Goal: Task Accomplishment & Management: Complete application form

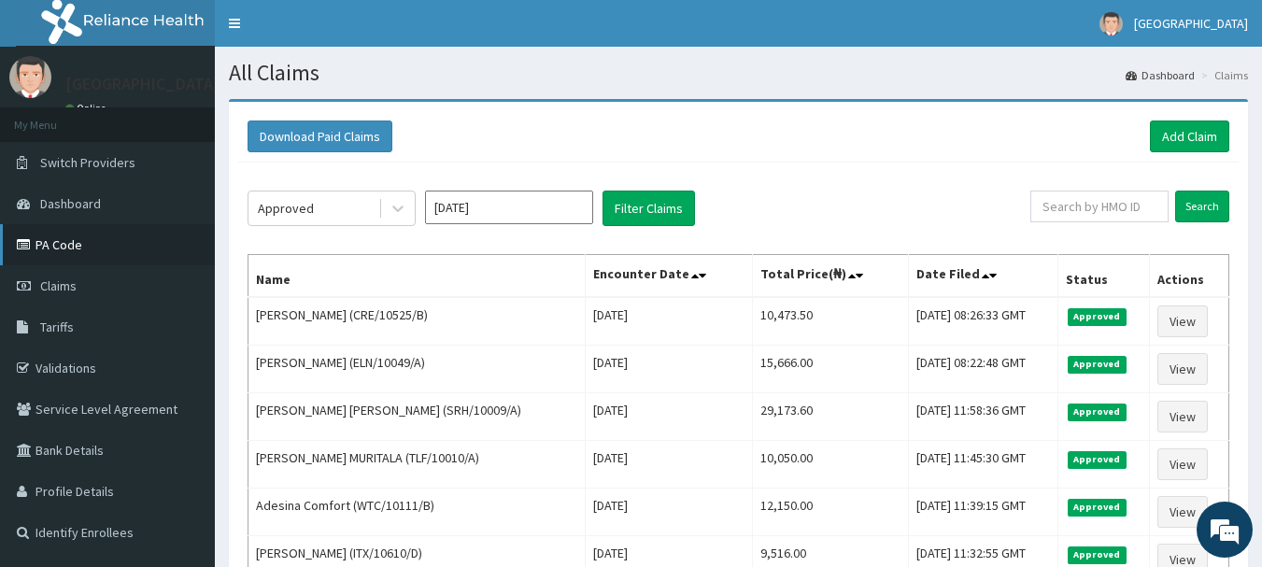
click at [71, 240] on link "PA Code" at bounding box center [107, 244] width 215 height 41
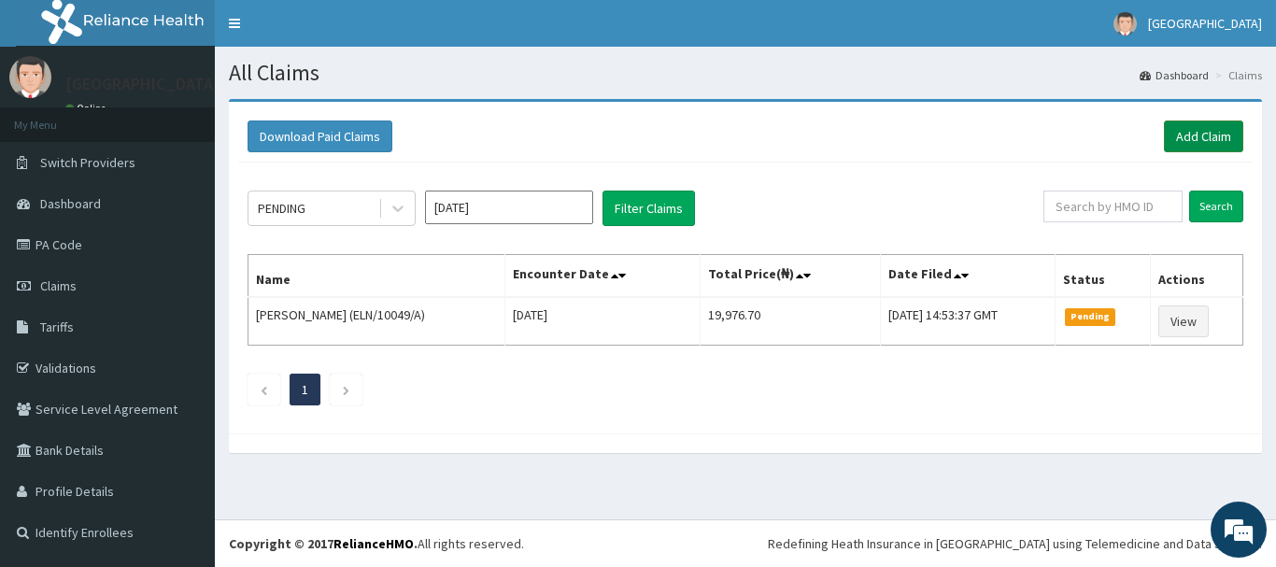
click at [1212, 138] on link "Add Claim" at bounding box center [1203, 136] width 79 height 32
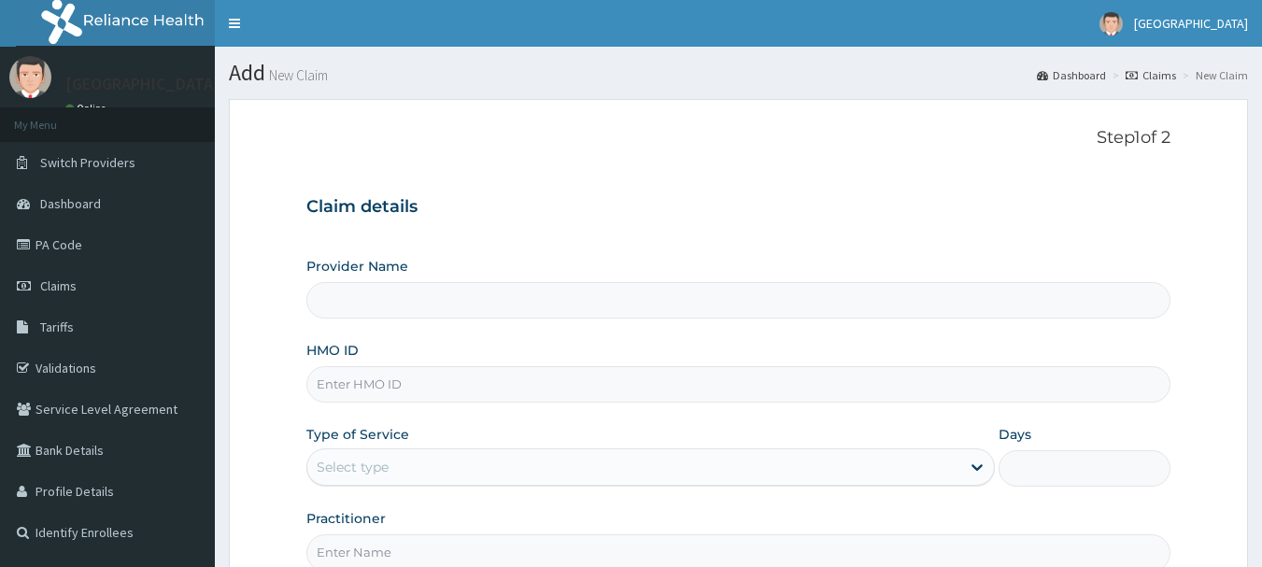
type input "[GEOGRAPHIC_DATA]"
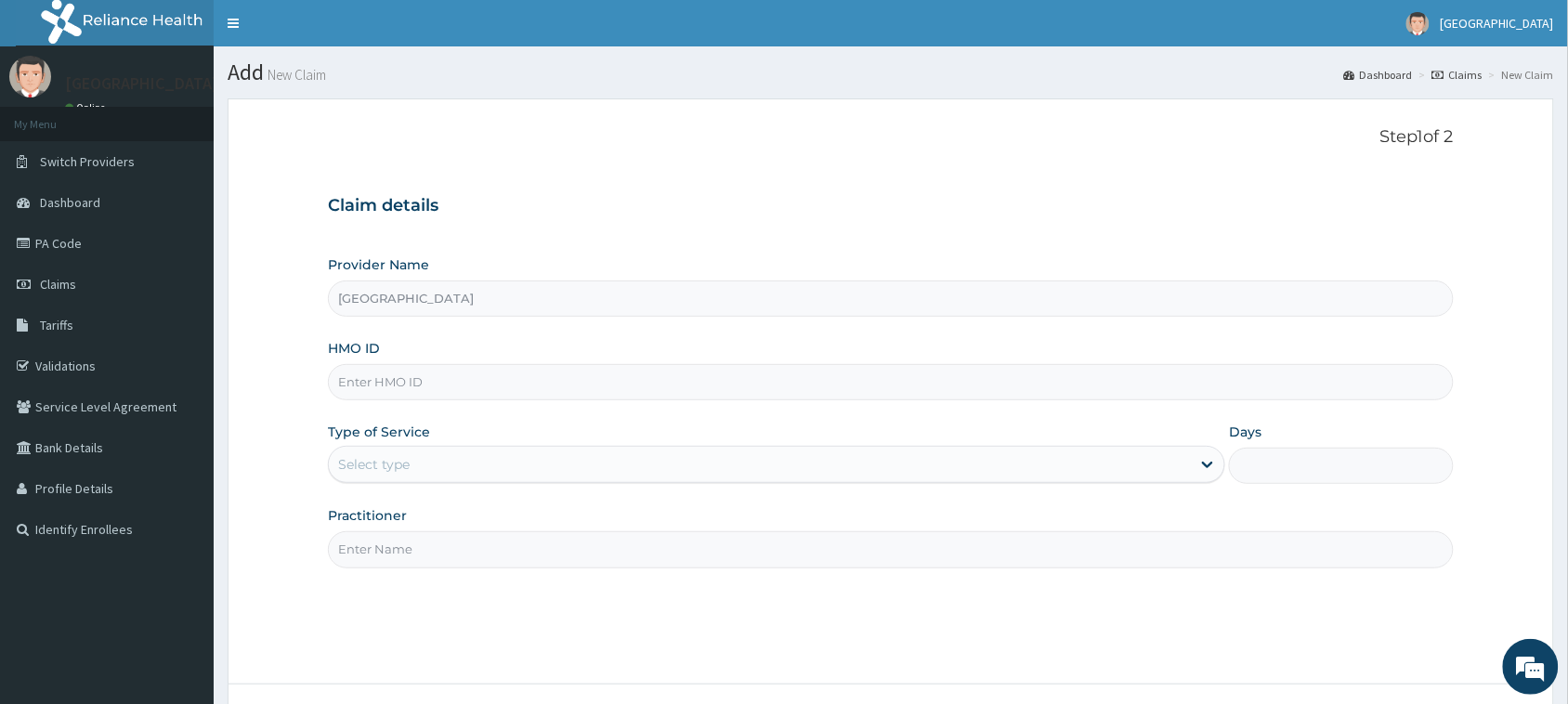
click at [486, 387] on input "HMO ID" at bounding box center [891, 382] width 1126 height 36
paste input "BWL/10177/A"
type input "BWL/10177/A"
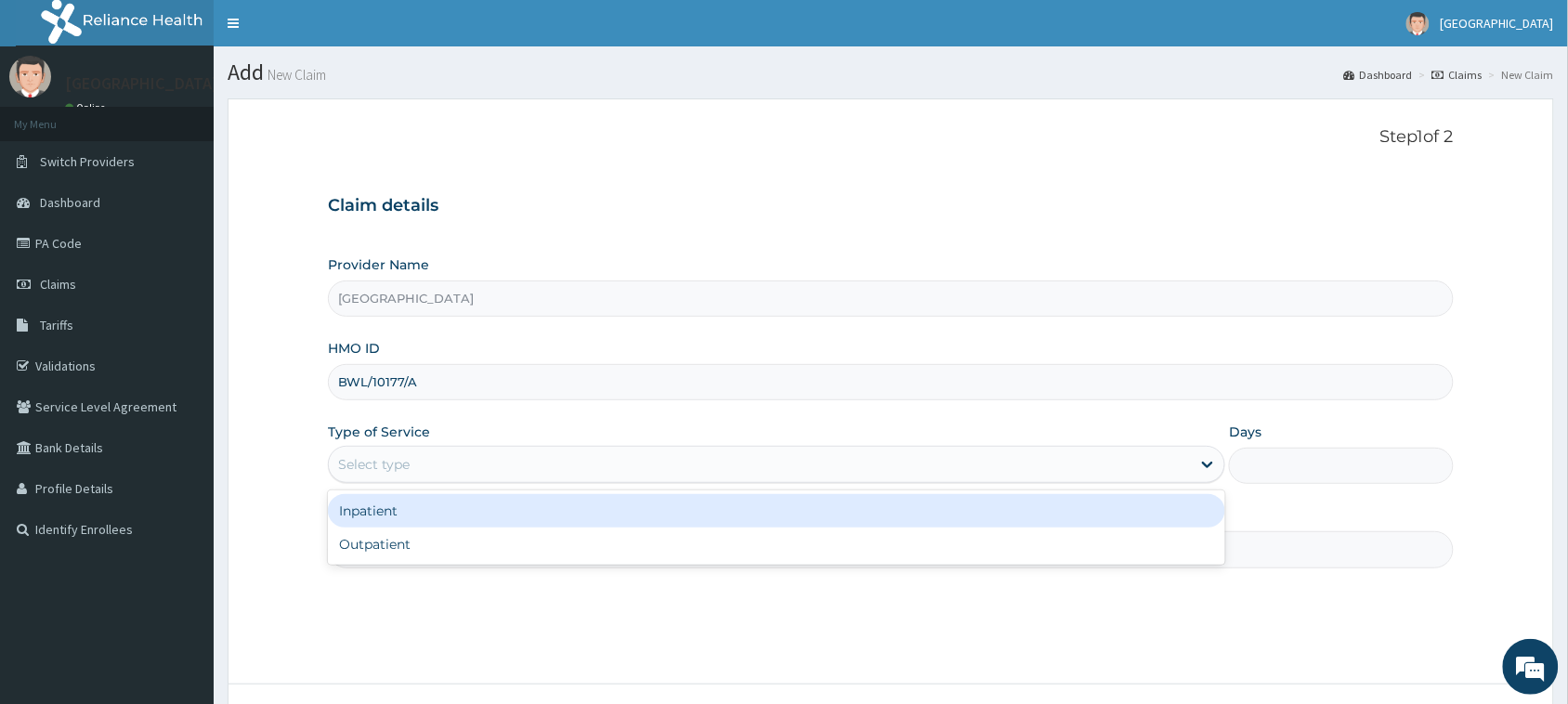
click at [484, 470] on div "Select type" at bounding box center [760, 464] width 863 height 30
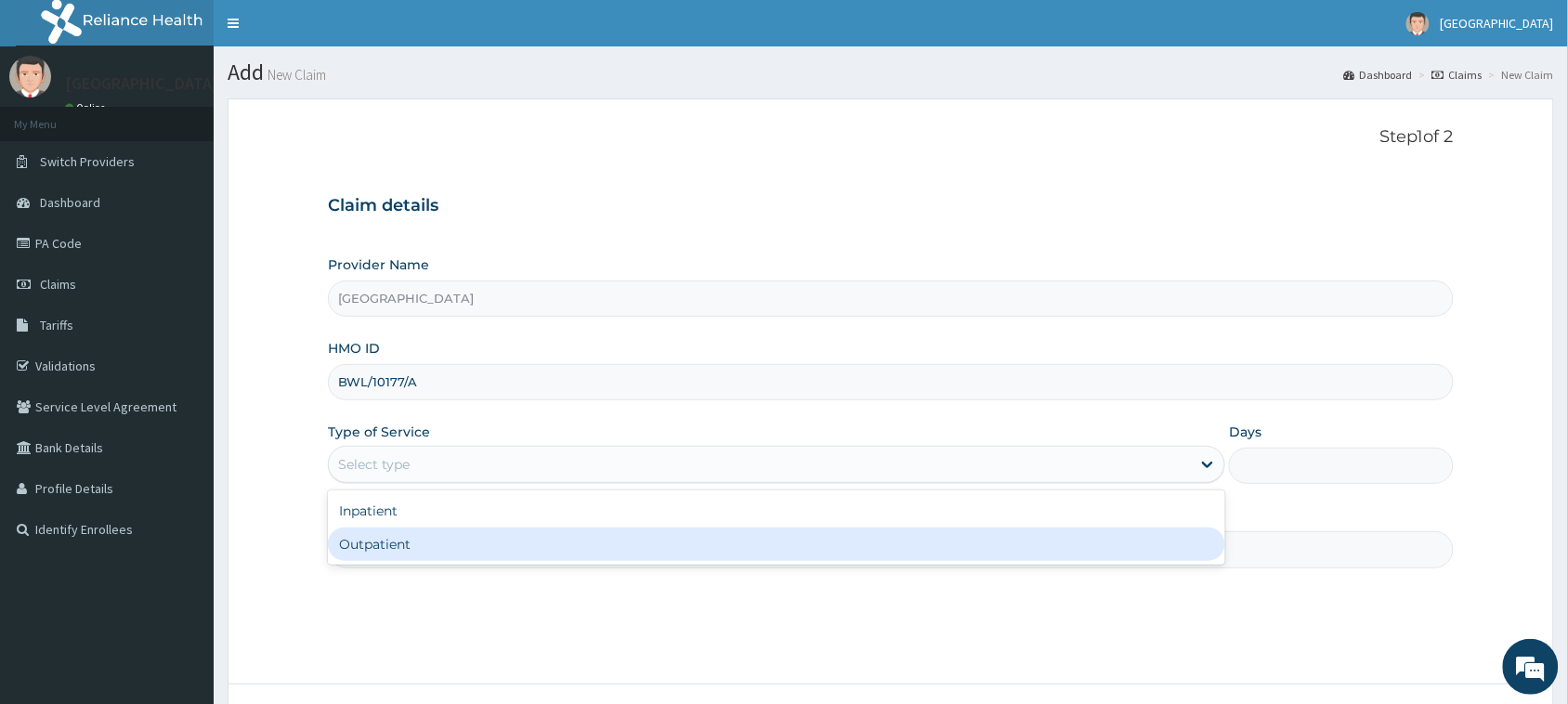
click at [467, 555] on div "Outpatient" at bounding box center [777, 544] width 897 height 34
type input "1"
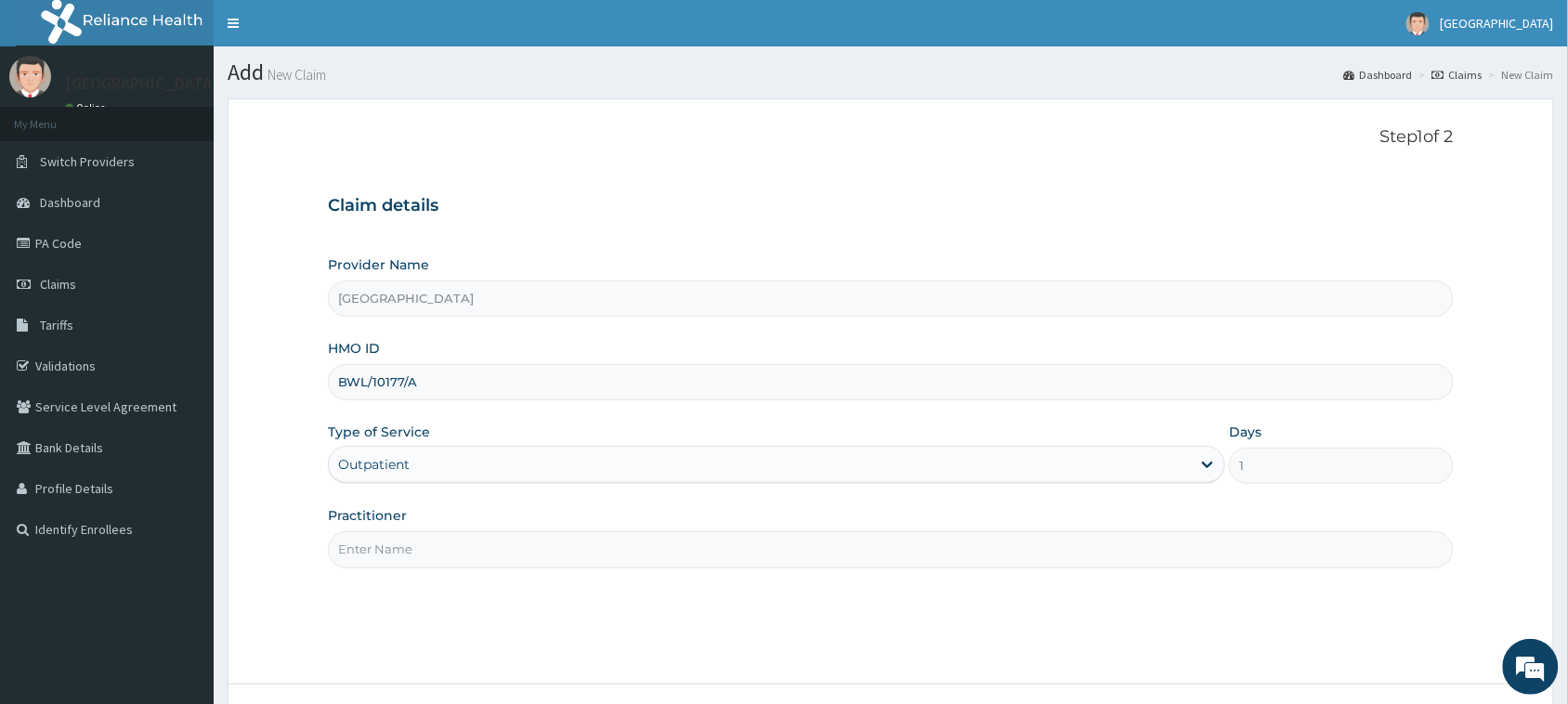
click at [468, 553] on input "Practitioner" at bounding box center [891, 549] width 1126 height 36
type input "DR FAVOUR"
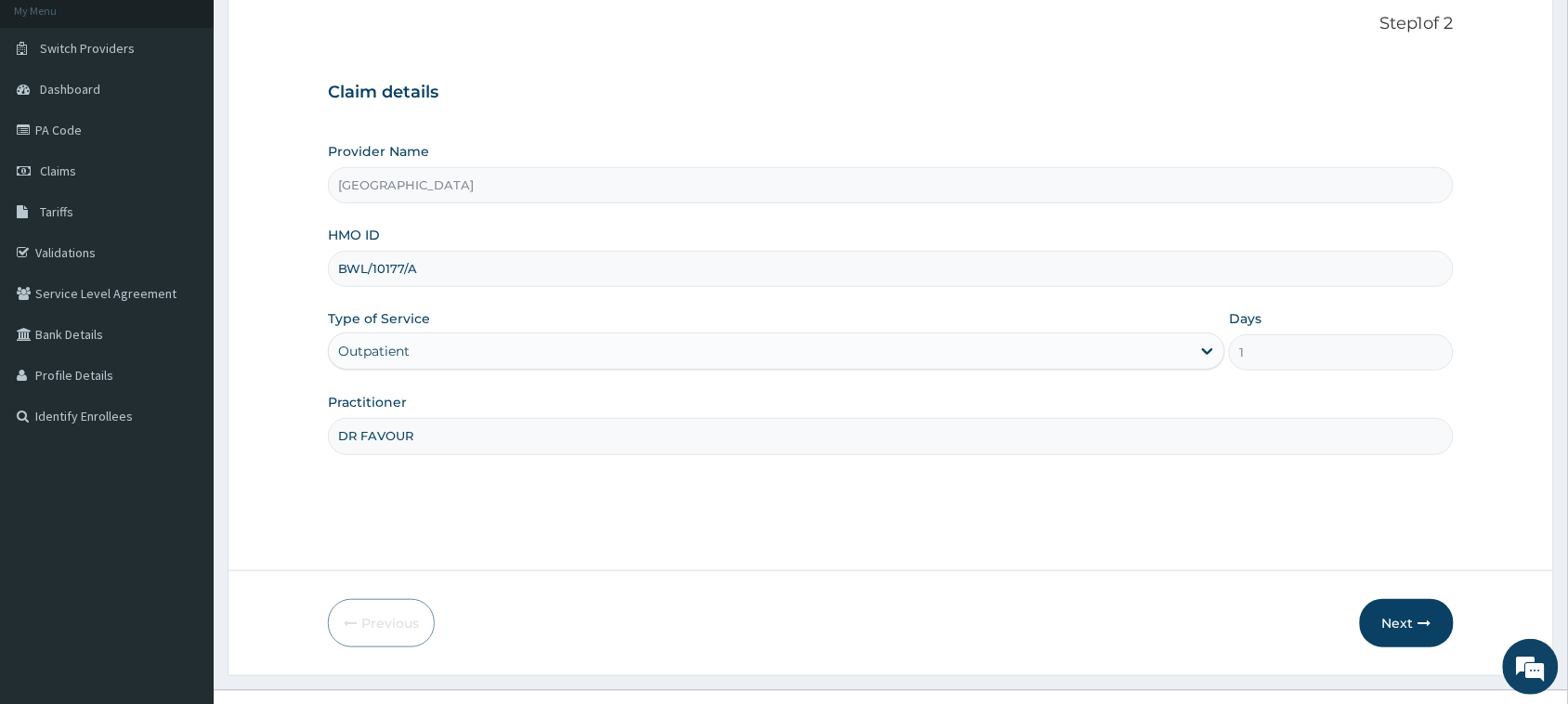
scroll to position [139, 0]
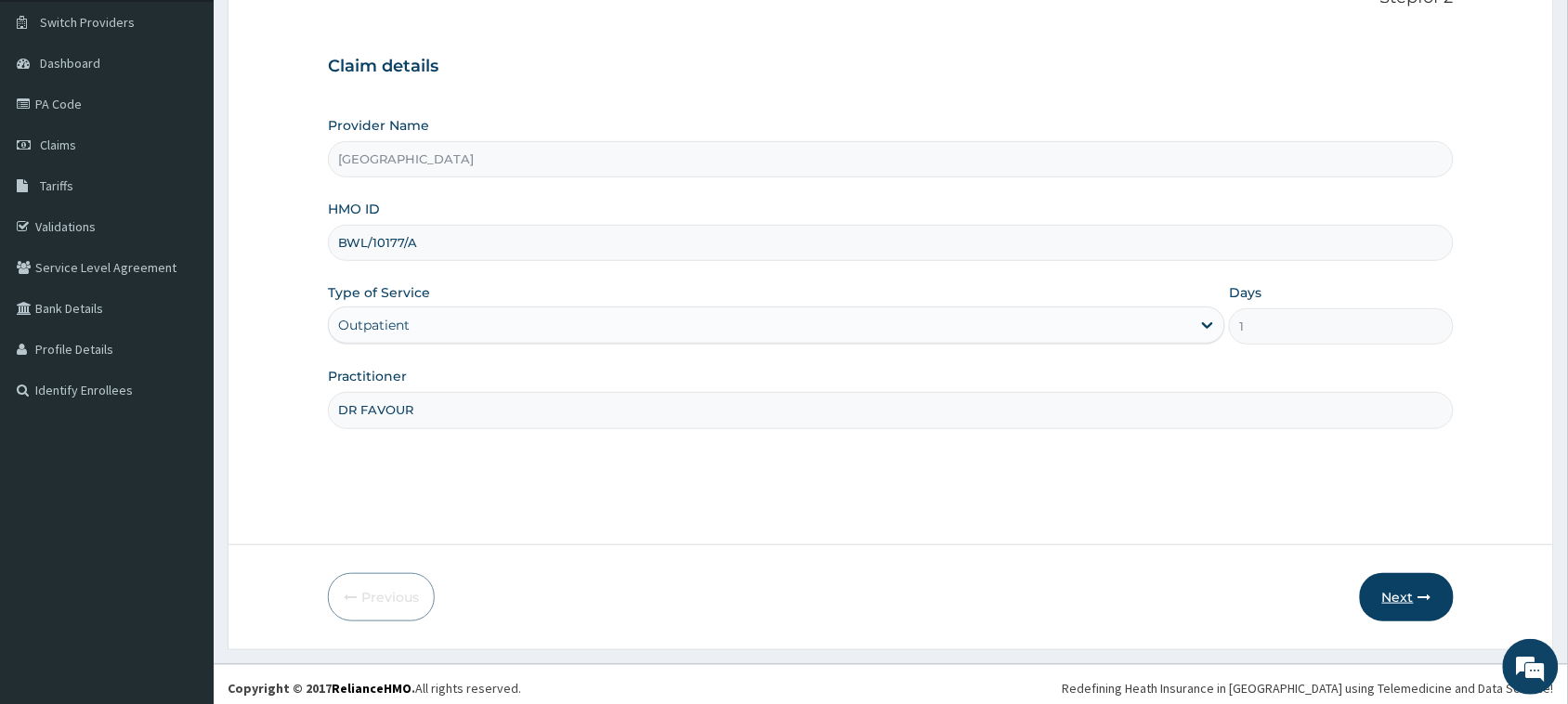
click at [1255, 563] on button "Next" at bounding box center [1407, 597] width 94 height 49
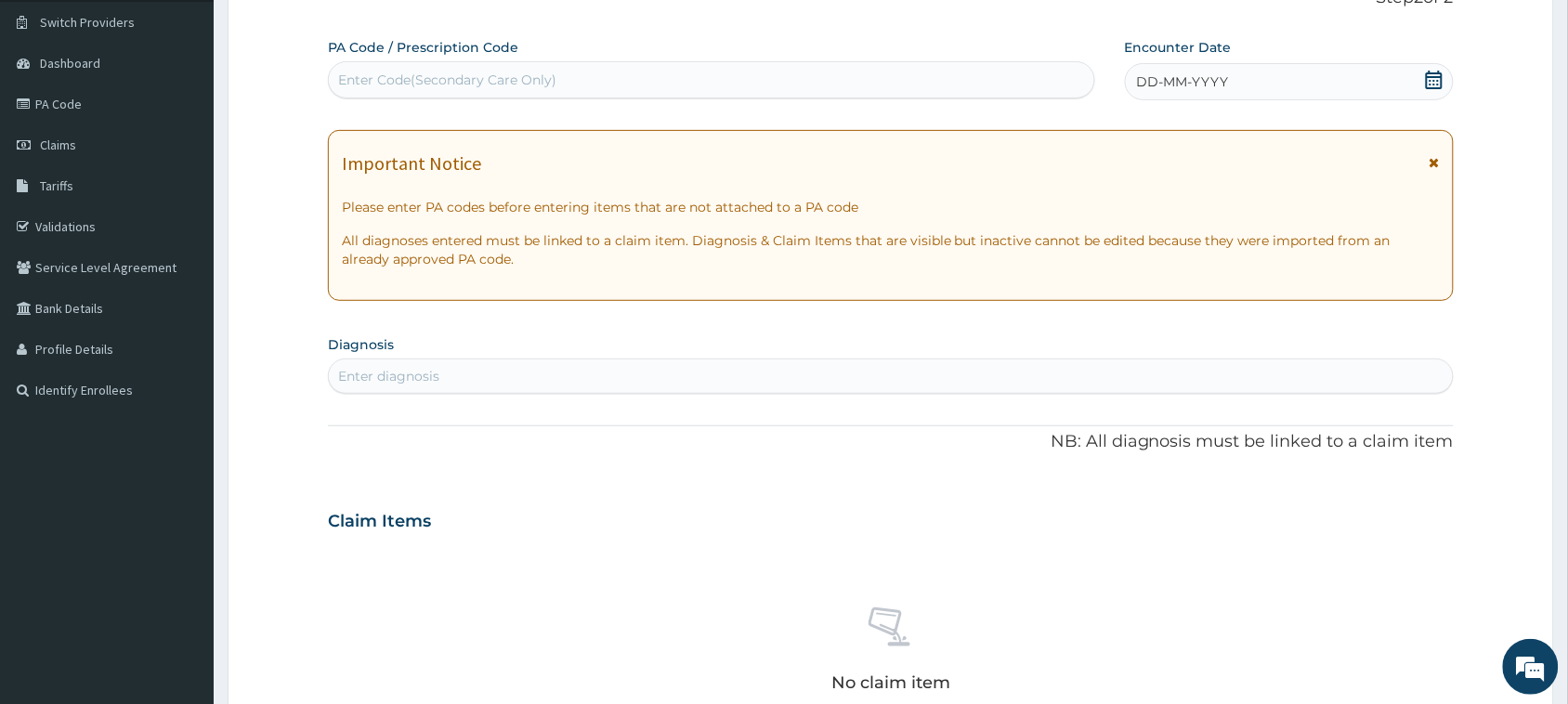
click at [671, 73] on div "Enter Code(Secondary Care Only)" at bounding box center [712, 80] width 766 height 30
paste input "PA/A1E16C"
type input "PA/A1E16C"
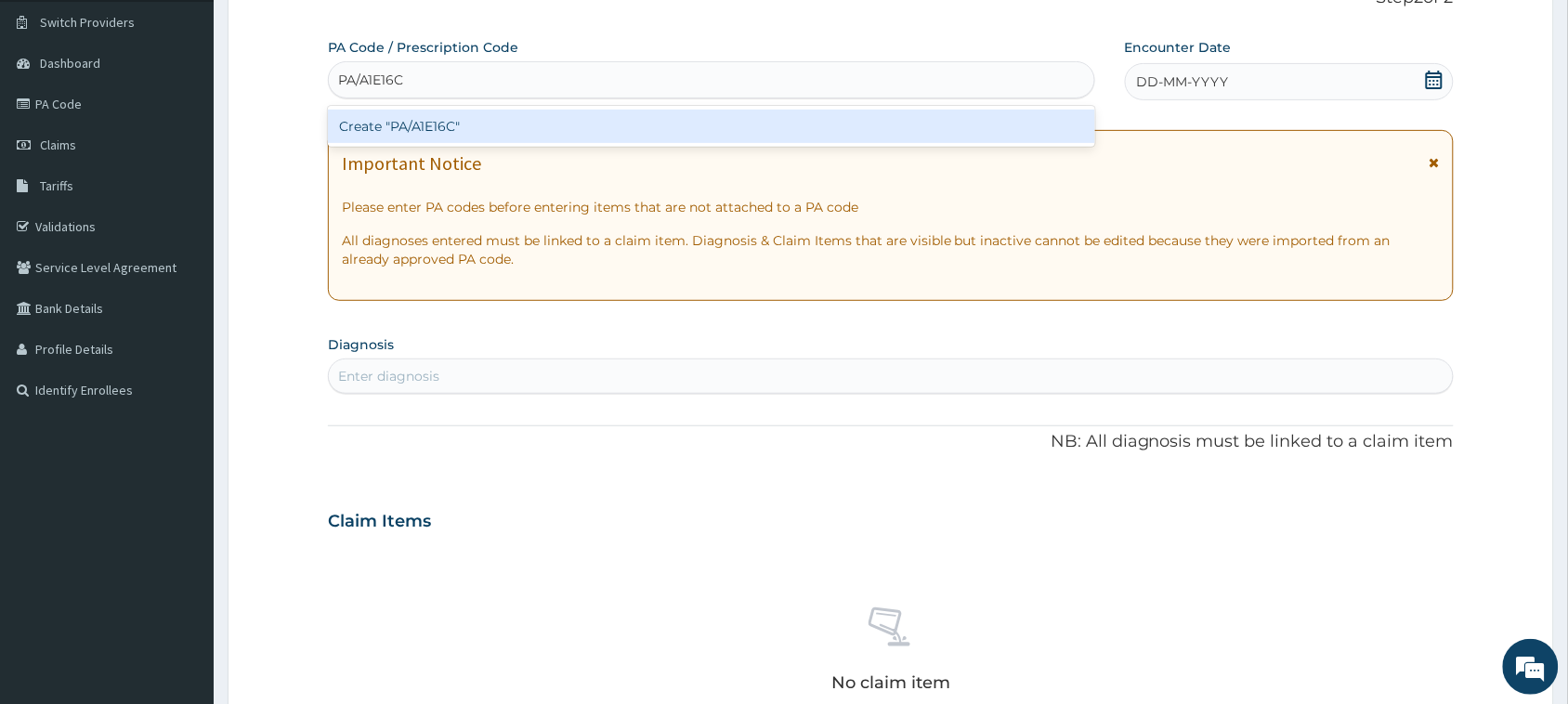
click at [671, 126] on div "Create "PA/A1E16C"" at bounding box center [711, 126] width 767 height 34
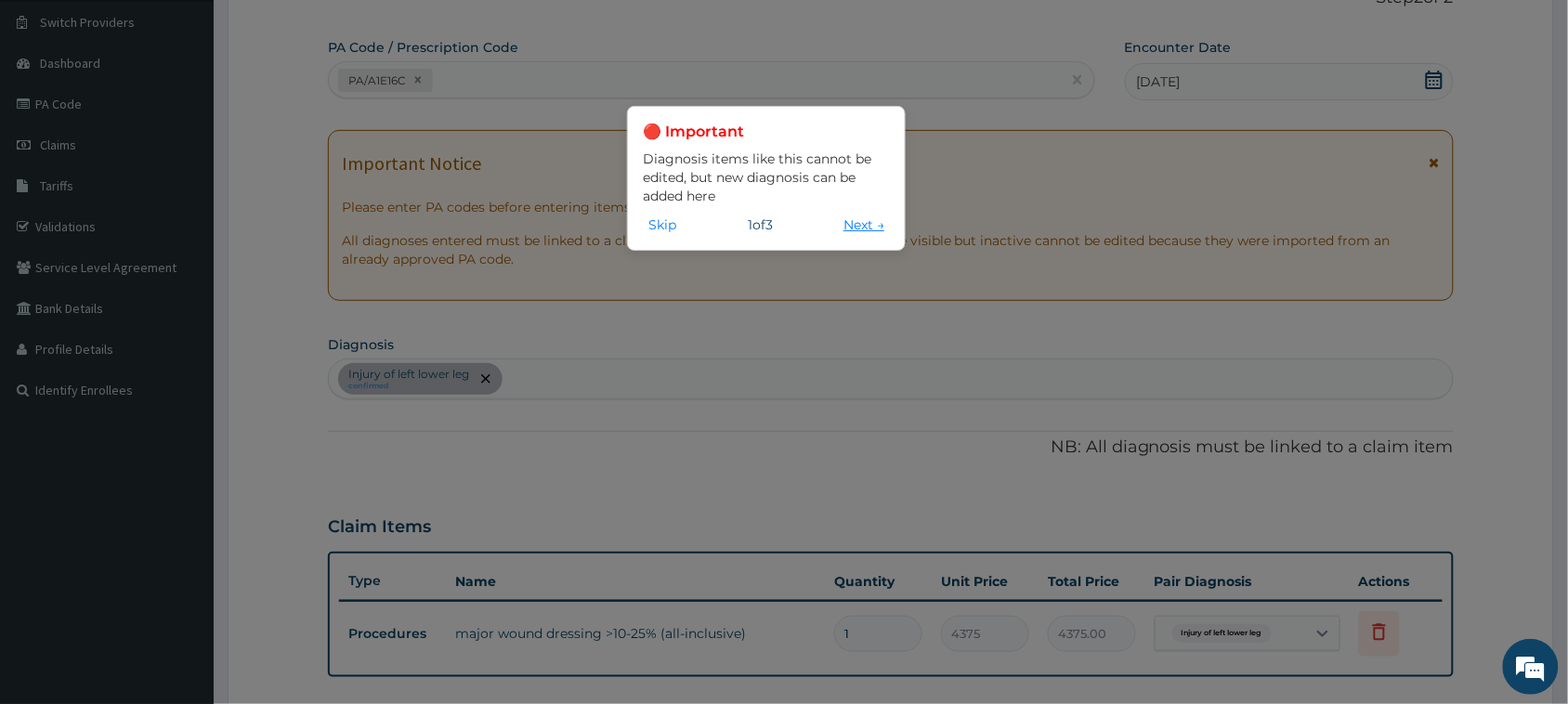
click at [851, 228] on button "Next →" at bounding box center [864, 225] width 52 height 21
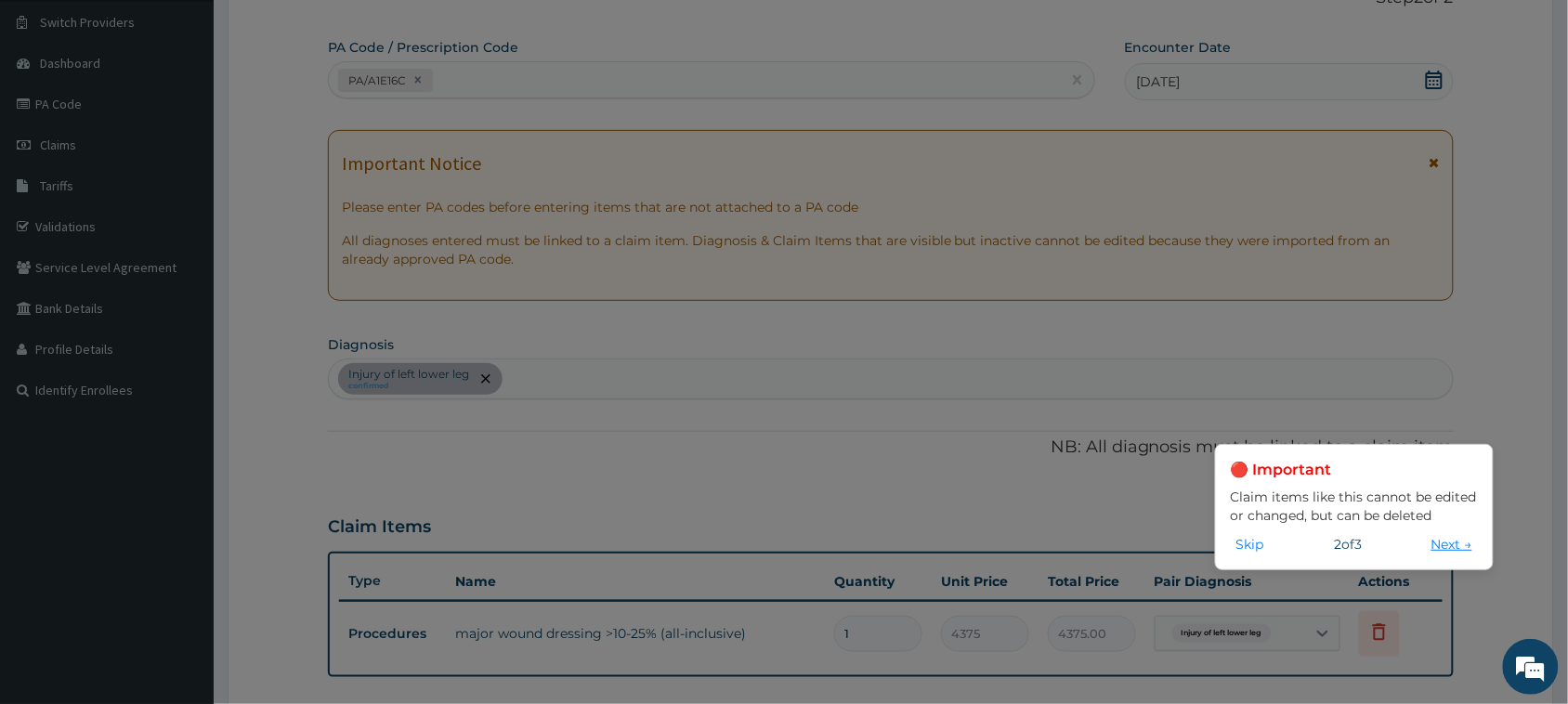
click at [1255, 551] on button "Next →" at bounding box center [1453, 544] width 52 height 21
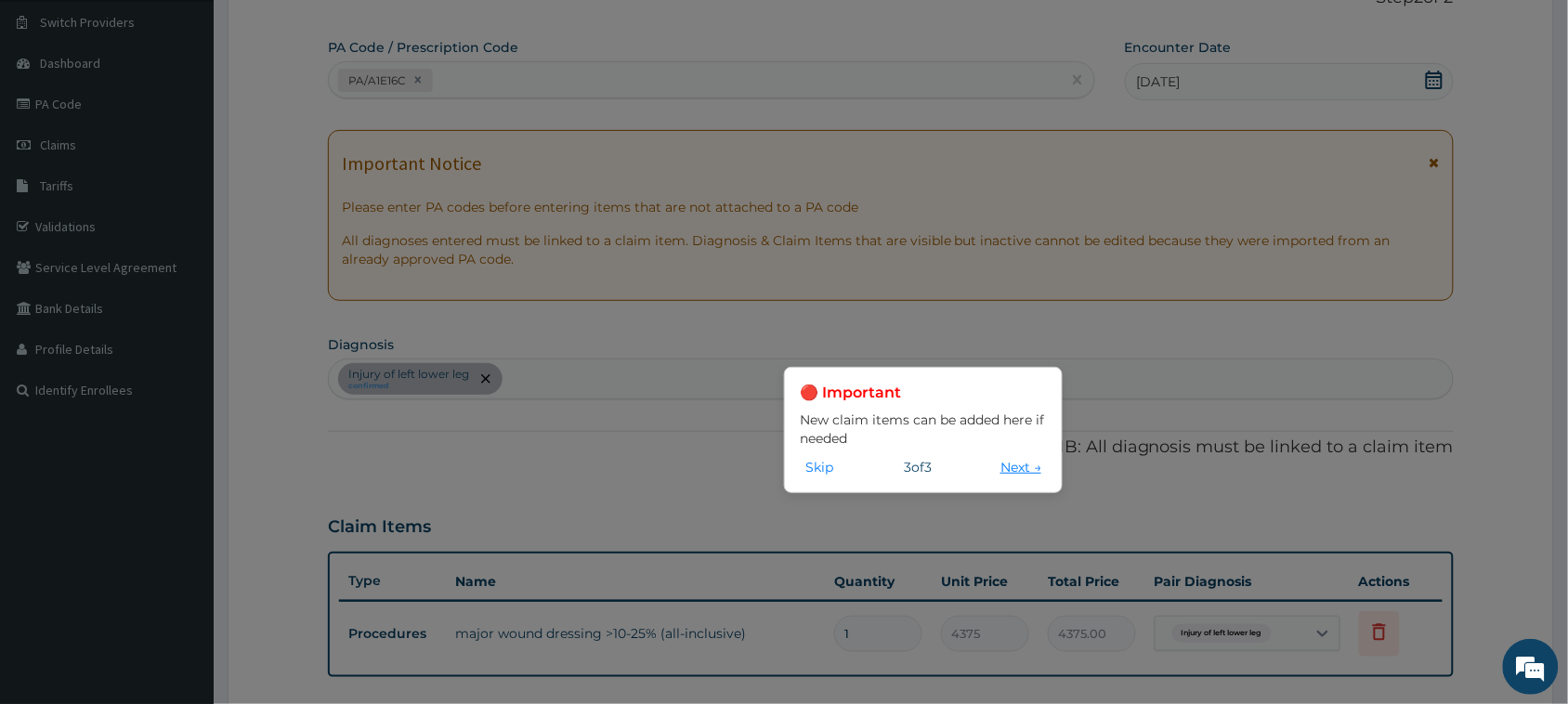
click at [1024, 469] on button "Next →" at bounding box center [1021, 466] width 52 height 21
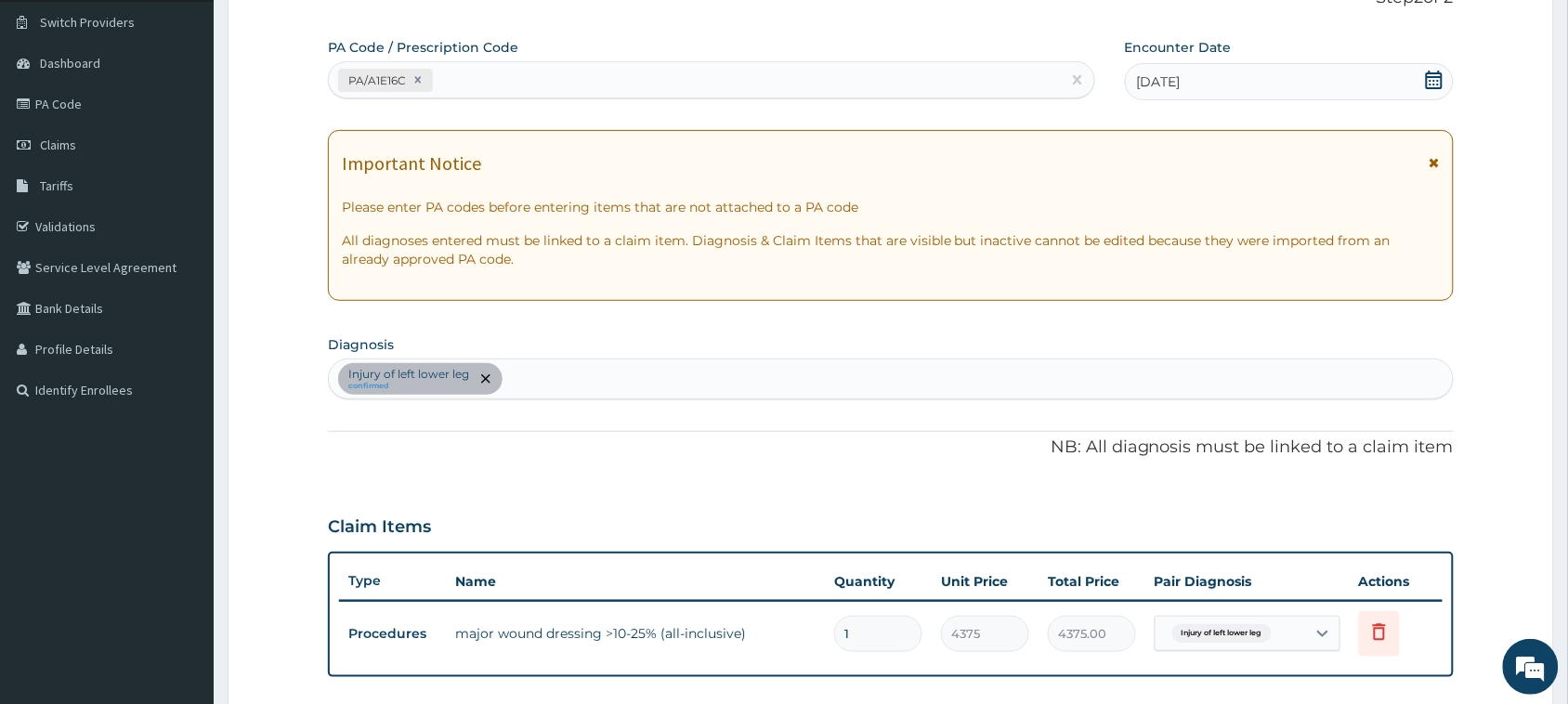
scroll to position [545, 0]
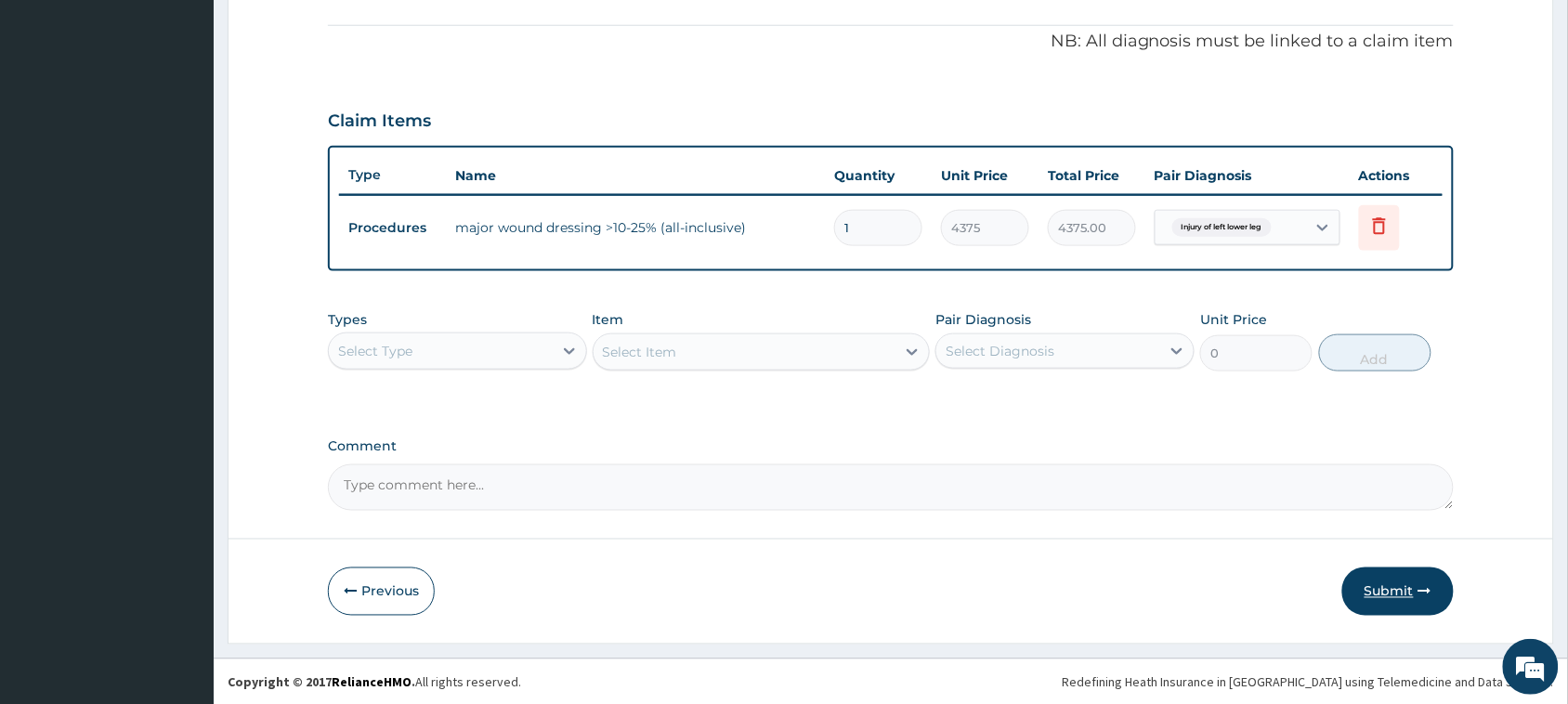
click at [1255, 563] on button "Submit" at bounding box center [1399, 592] width 111 height 49
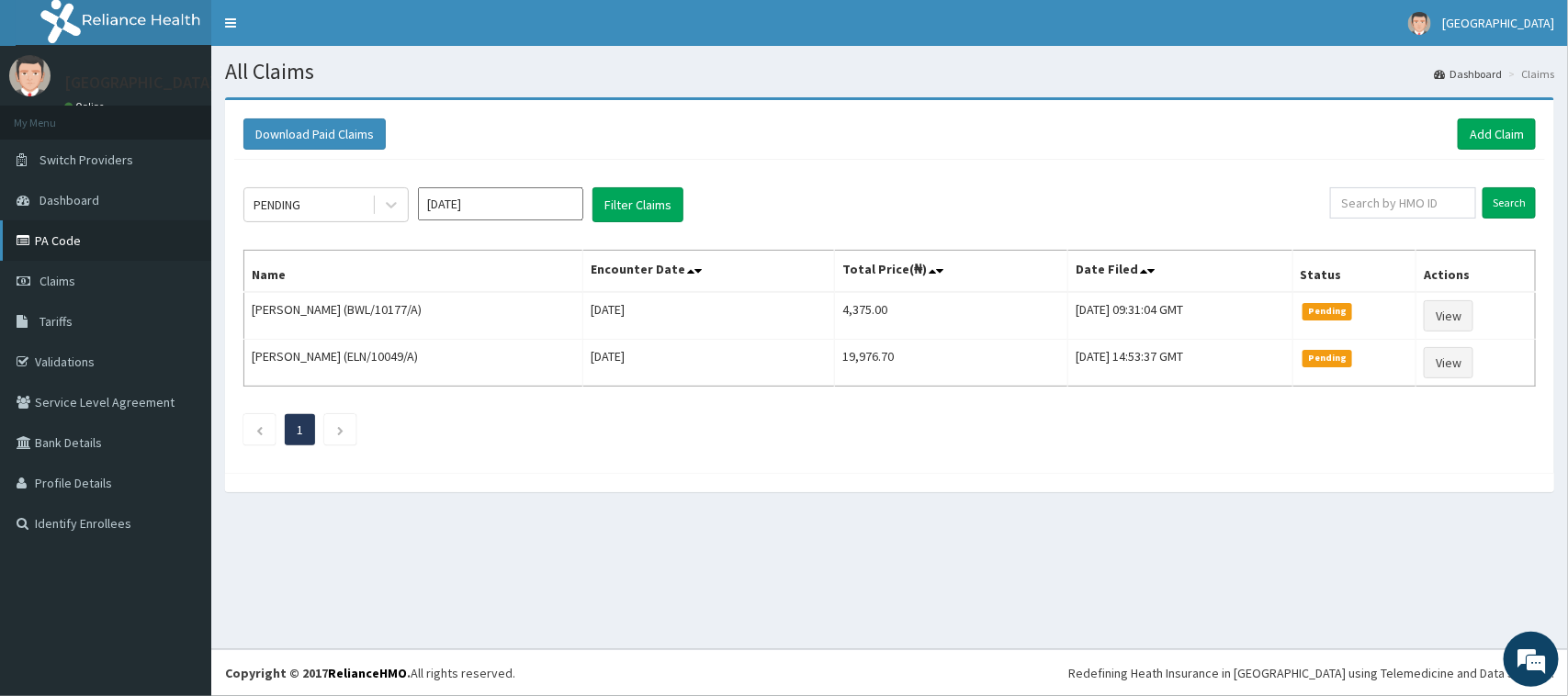
click at [90, 231] on link "PA Code" at bounding box center [105, 240] width 211 height 40
